Goal: Task Accomplishment & Management: Use online tool/utility

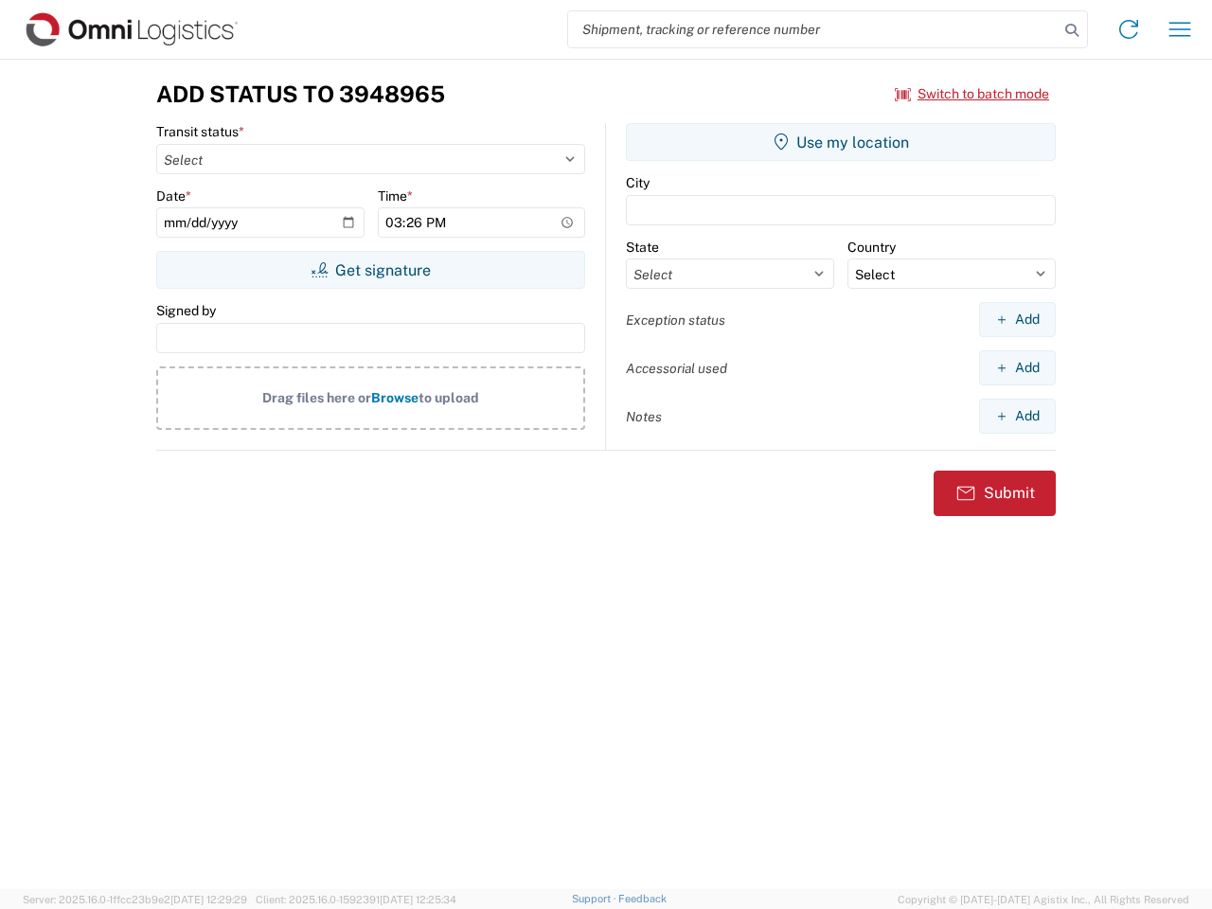
click at [813, 29] on input "search" at bounding box center [813, 29] width 490 height 36
click at [1072, 30] on icon at bounding box center [1071, 30] width 27 height 27
click at [1128, 29] on icon at bounding box center [1128, 29] width 30 height 30
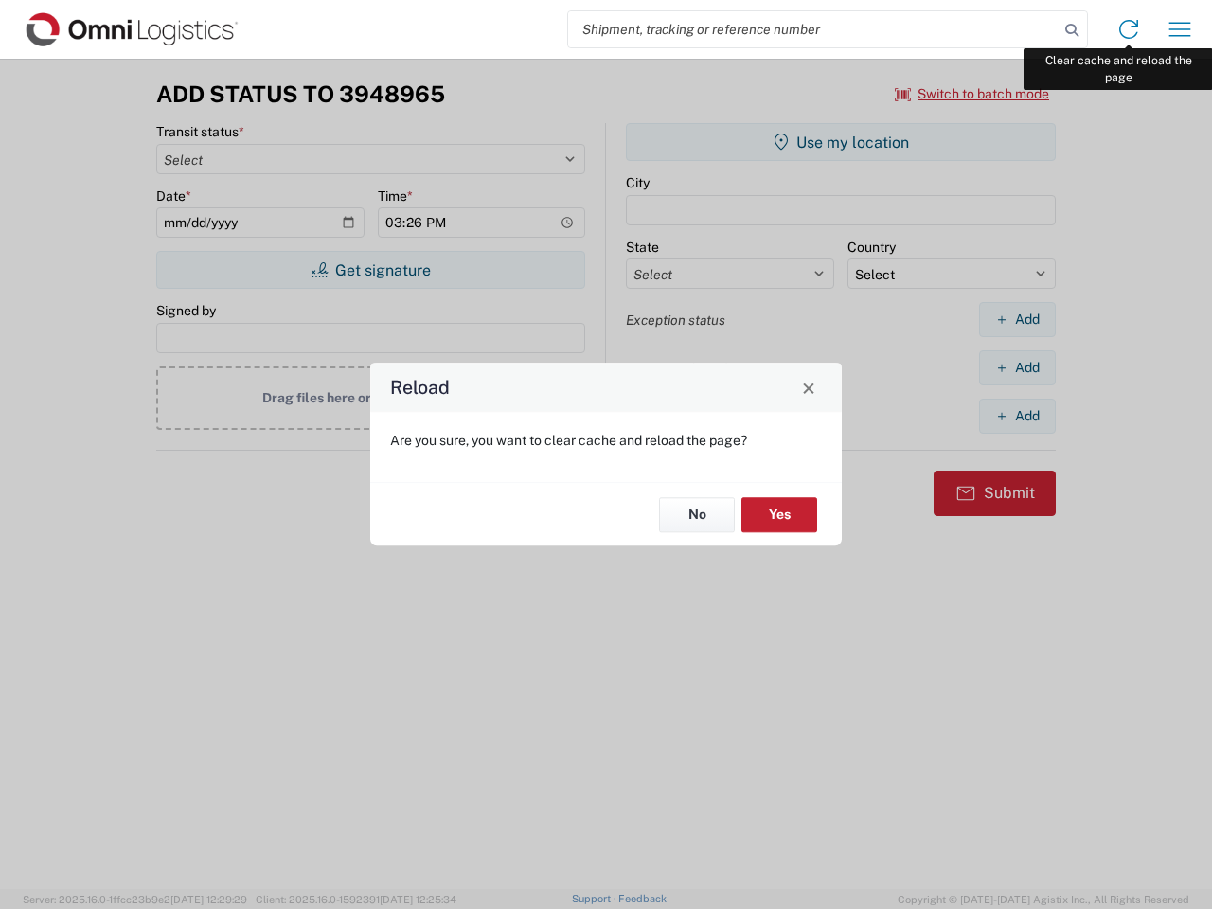
click at [1179, 29] on div "Reload Are you sure, you want to clear cache and reload the page? No Yes" at bounding box center [606, 454] width 1212 height 909
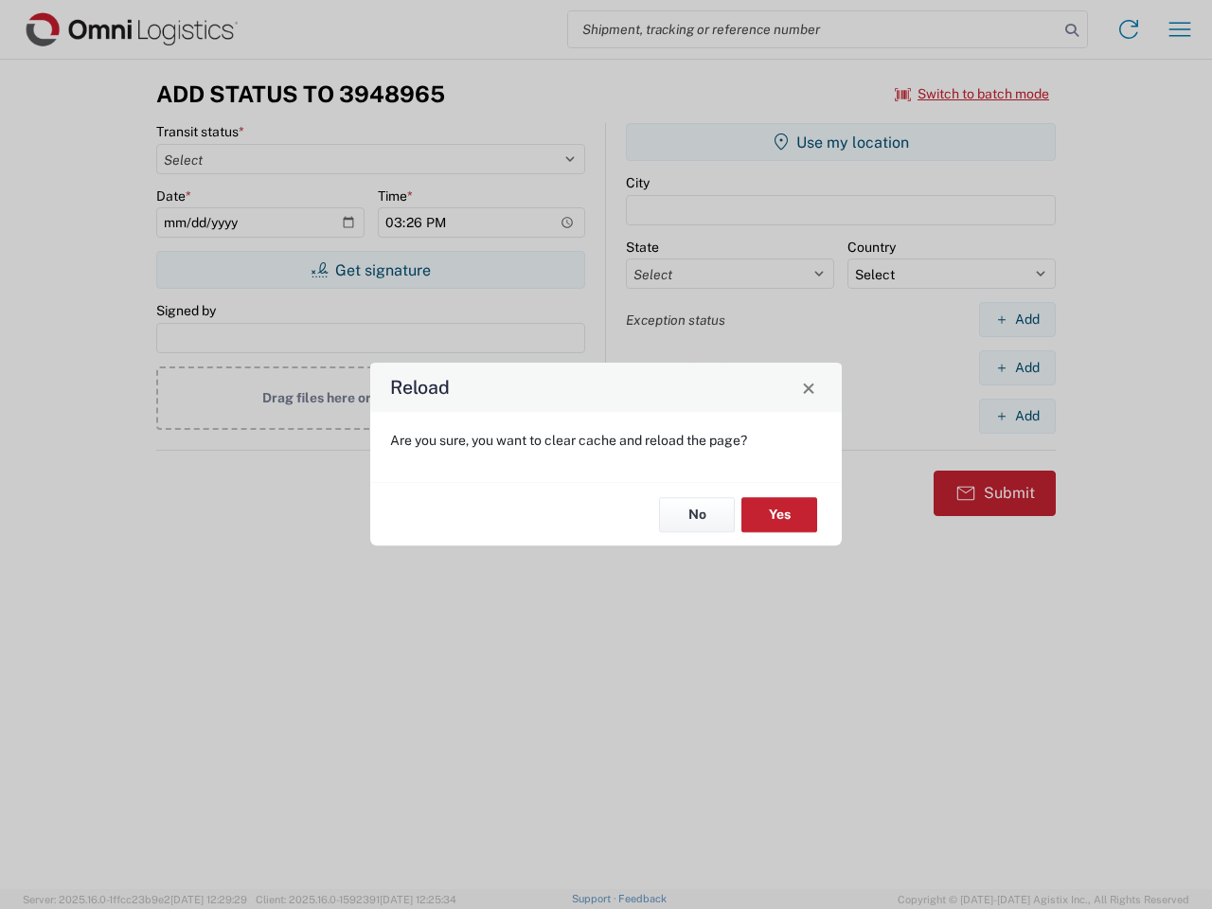
click at [972, 94] on div "Reload Are you sure, you want to clear cache and reload the page? No Yes" at bounding box center [606, 454] width 1212 height 909
click at [370, 270] on div "Reload Are you sure, you want to clear cache and reload the page? No Yes" at bounding box center [606, 454] width 1212 height 909
click at [841, 142] on div "Reload Are you sure, you want to clear cache and reload the page? No Yes" at bounding box center [606, 454] width 1212 height 909
click at [1017, 319] on div "Reload Are you sure, you want to clear cache and reload the page? No Yes" at bounding box center [606, 454] width 1212 height 909
click at [1017, 367] on div "Reload Are you sure, you want to clear cache and reload the page? No Yes" at bounding box center [606, 454] width 1212 height 909
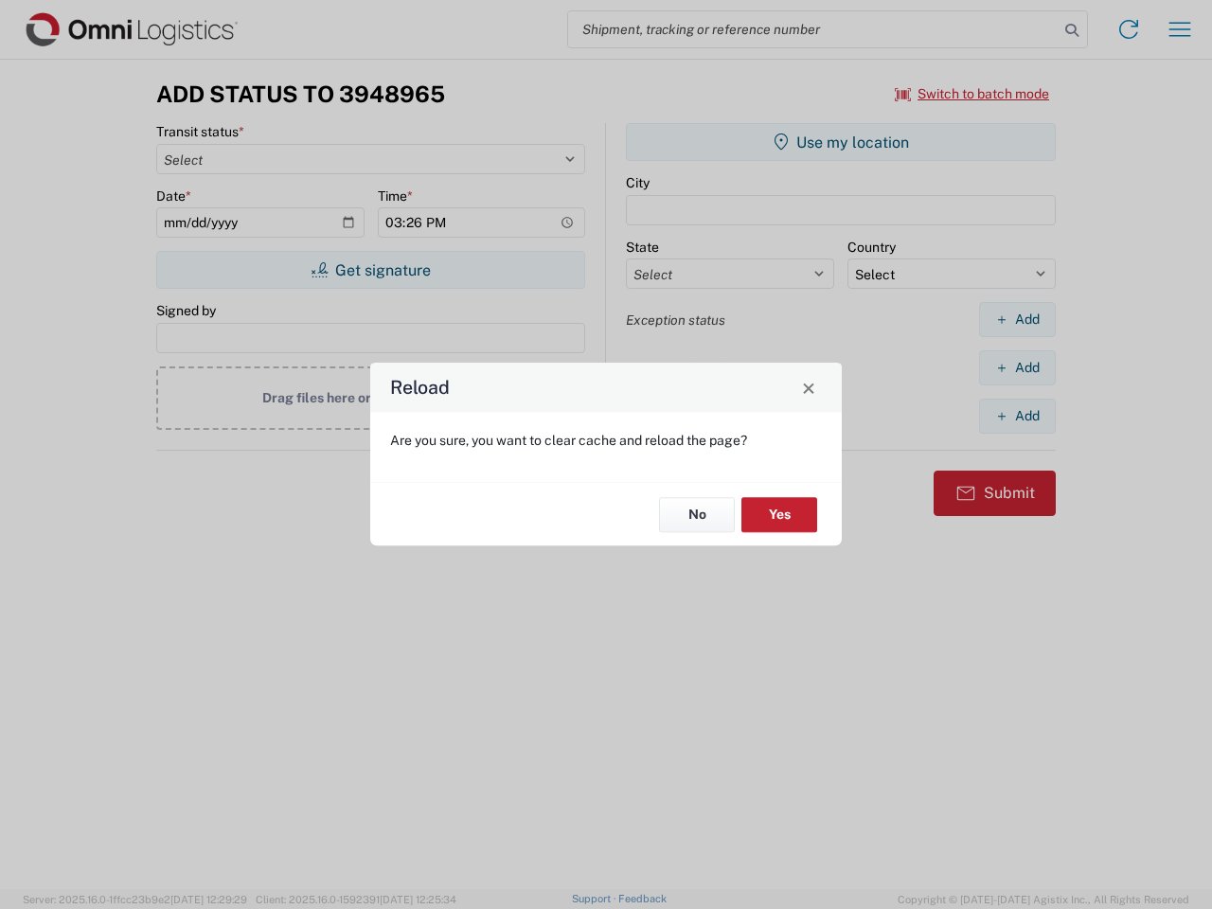
click at [1017, 416] on div "Reload Are you sure, you want to clear cache and reload the page? No Yes" at bounding box center [606, 454] width 1212 height 909
